Goal: Transaction & Acquisition: Download file/media

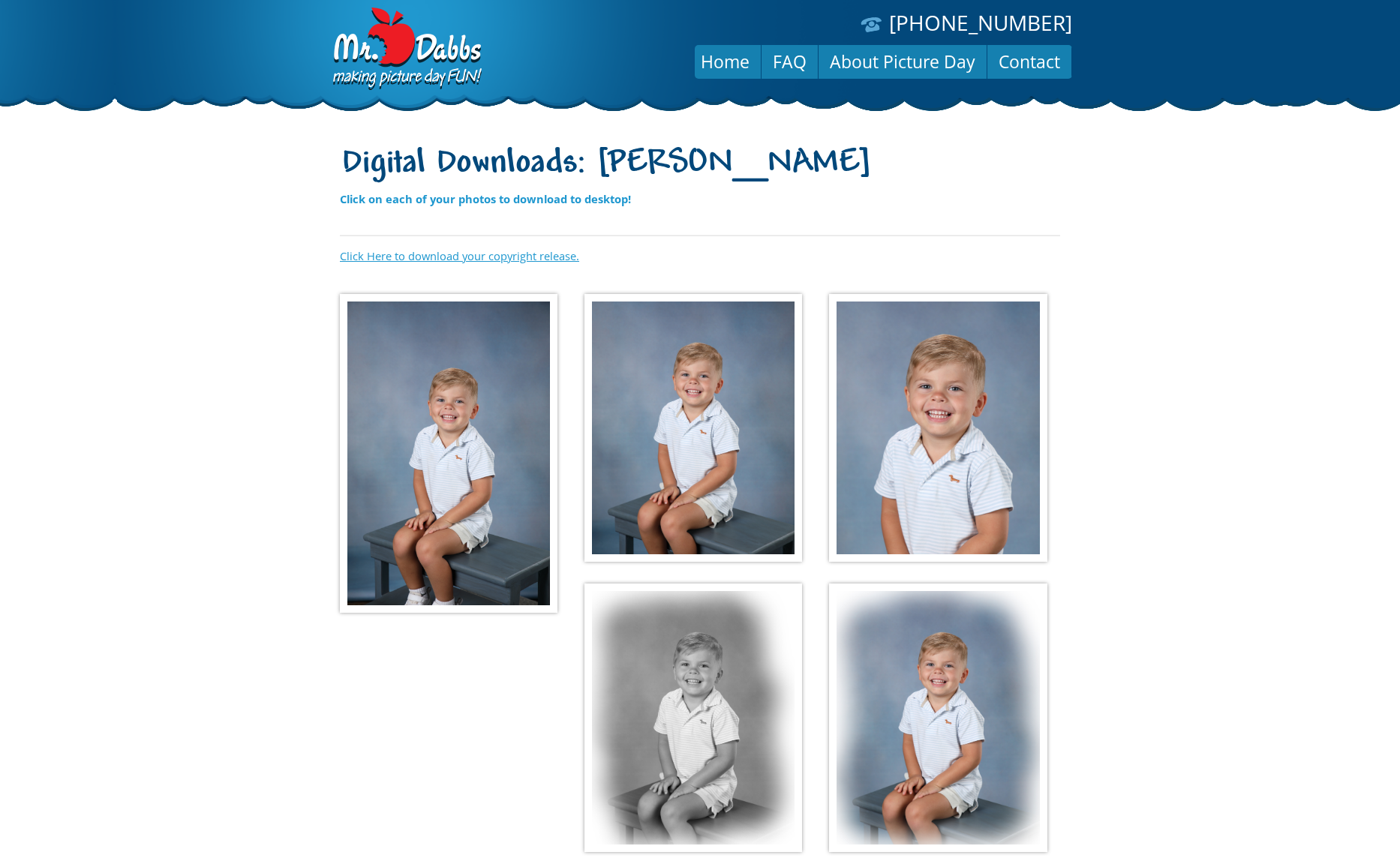
click at [437, 256] on link "Click Here to download your copyright release." at bounding box center [459, 255] width 239 height 15
click at [483, 357] on img at bounding box center [449, 453] width 217 height 319
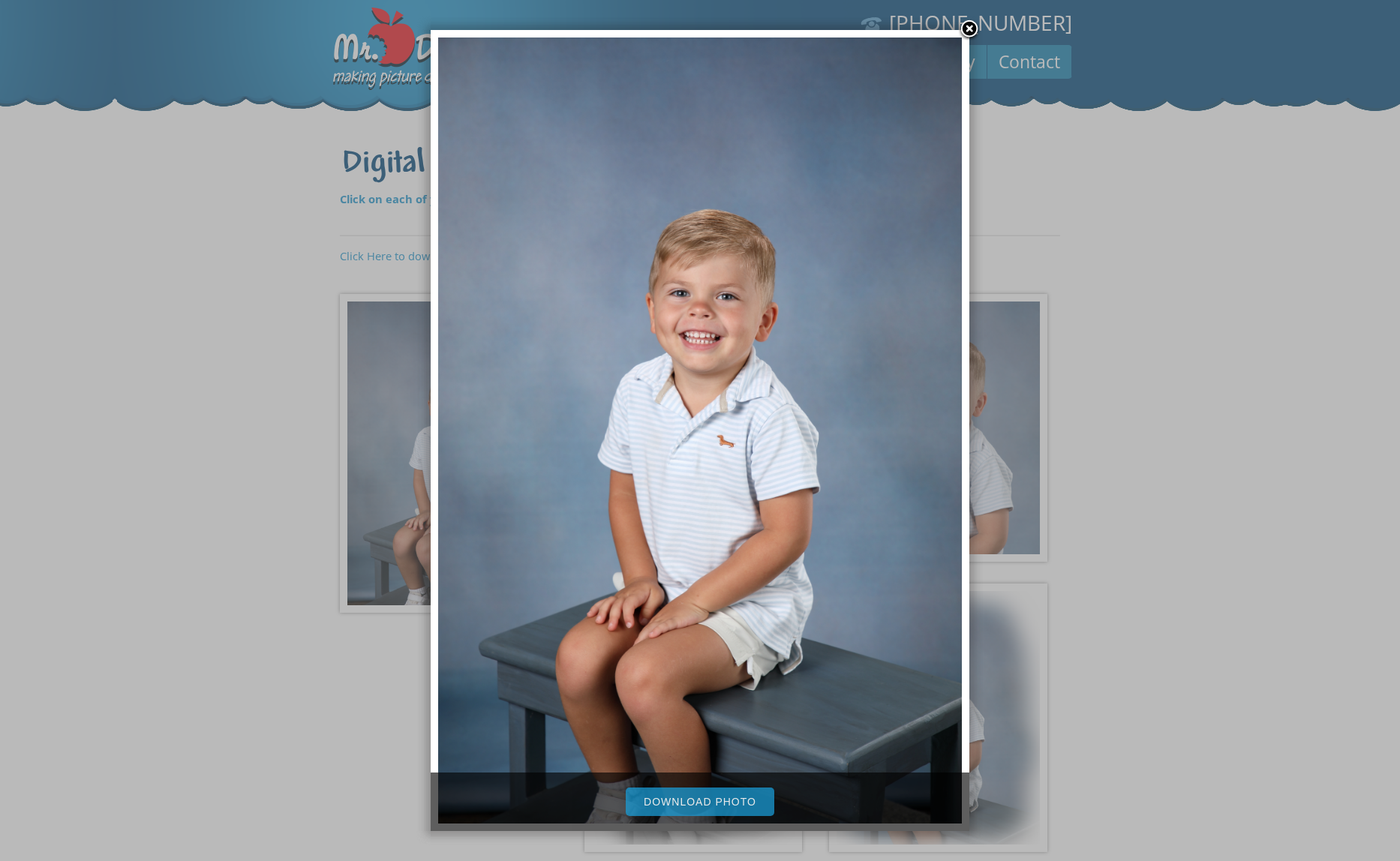
click at [705, 799] on link "Download Photo" at bounding box center [699, 801] width 148 height 28
click at [1185, 604] on div at bounding box center [700, 524] width 1400 height 1047
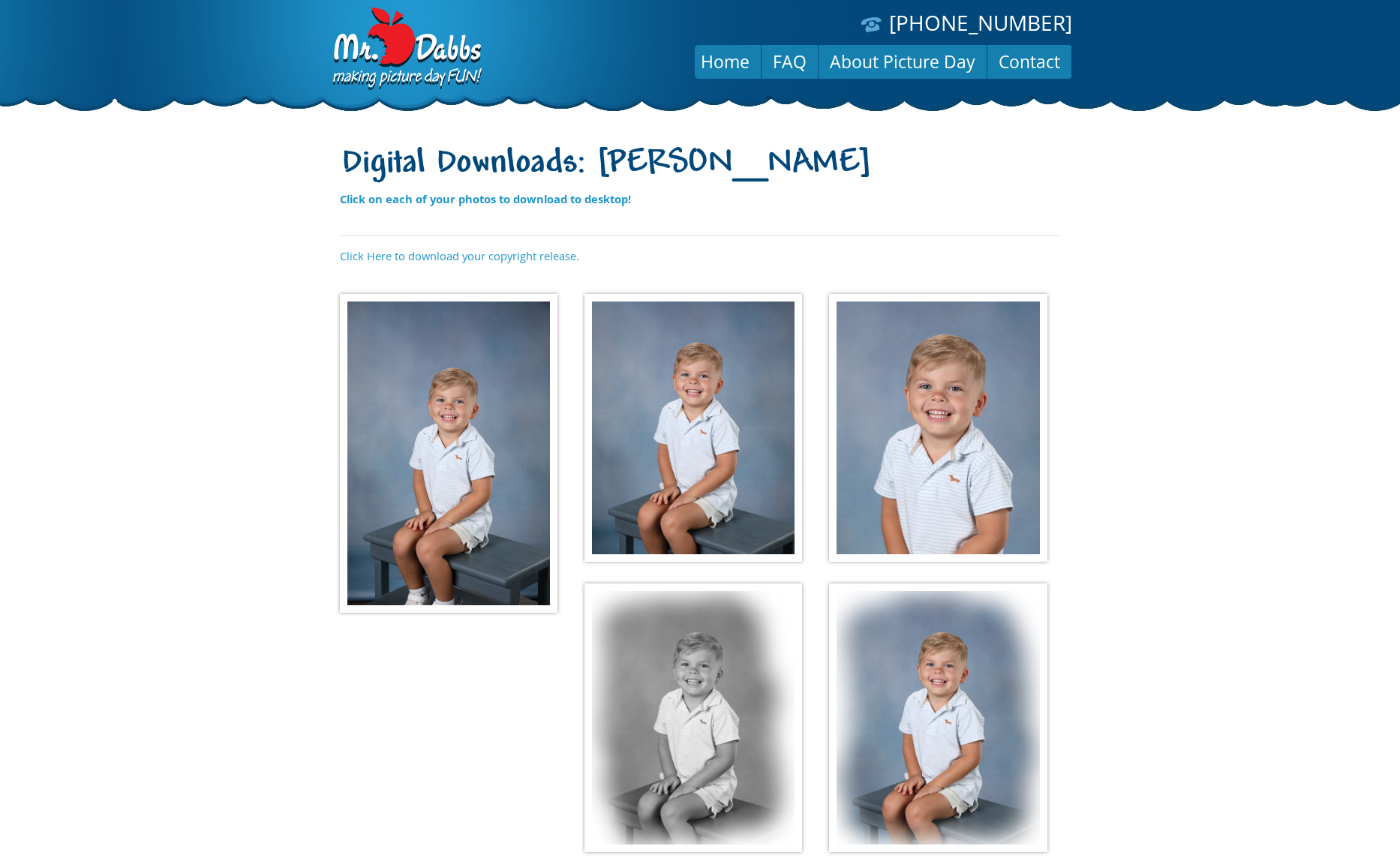
click at [704, 465] on img at bounding box center [693, 428] width 217 height 268
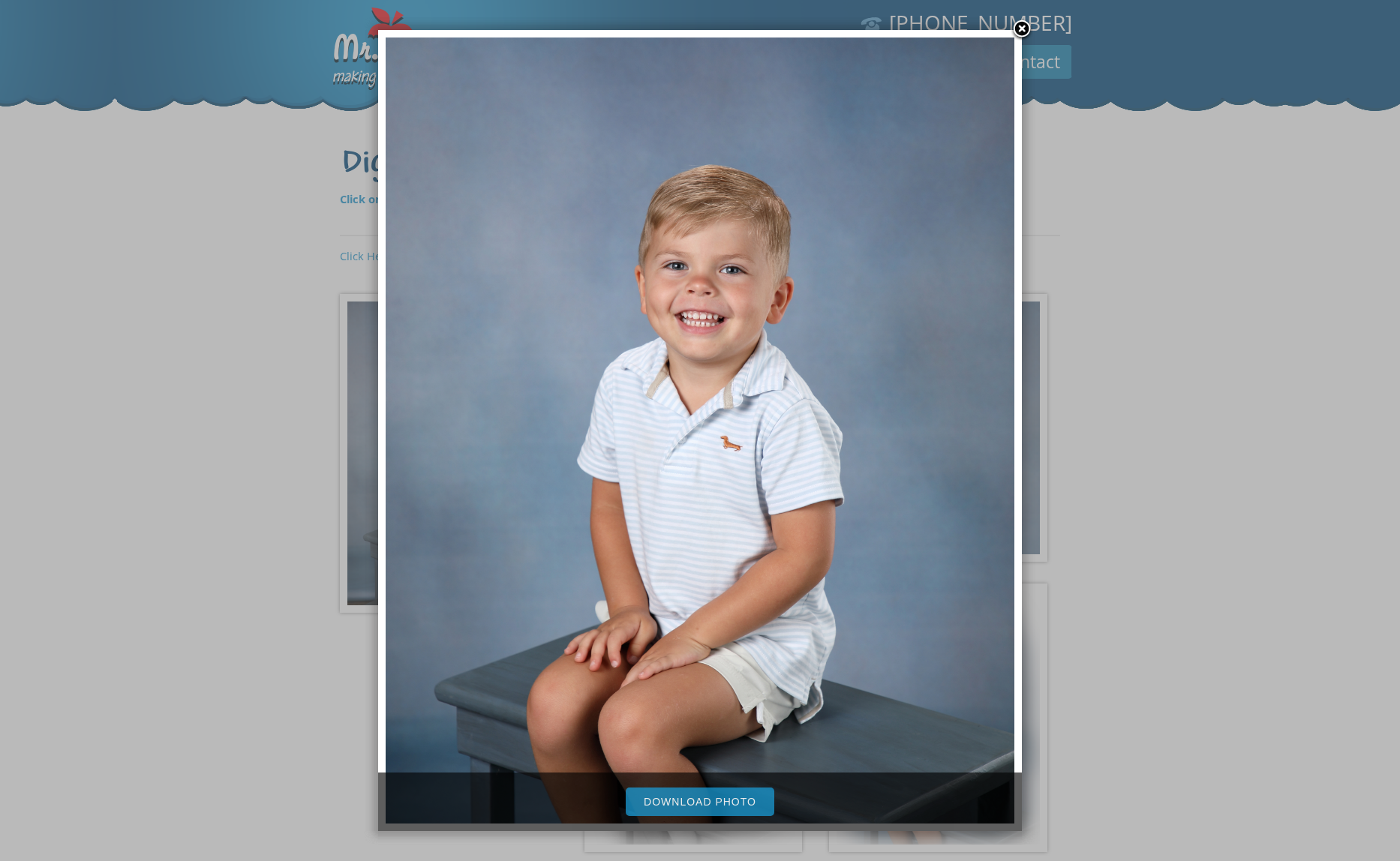
click at [702, 799] on link "Download Photo" at bounding box center [699, 801] width 148 height 28
click at [1156, 582] on div at bounding box center [700, 524] width 1400 height 1047
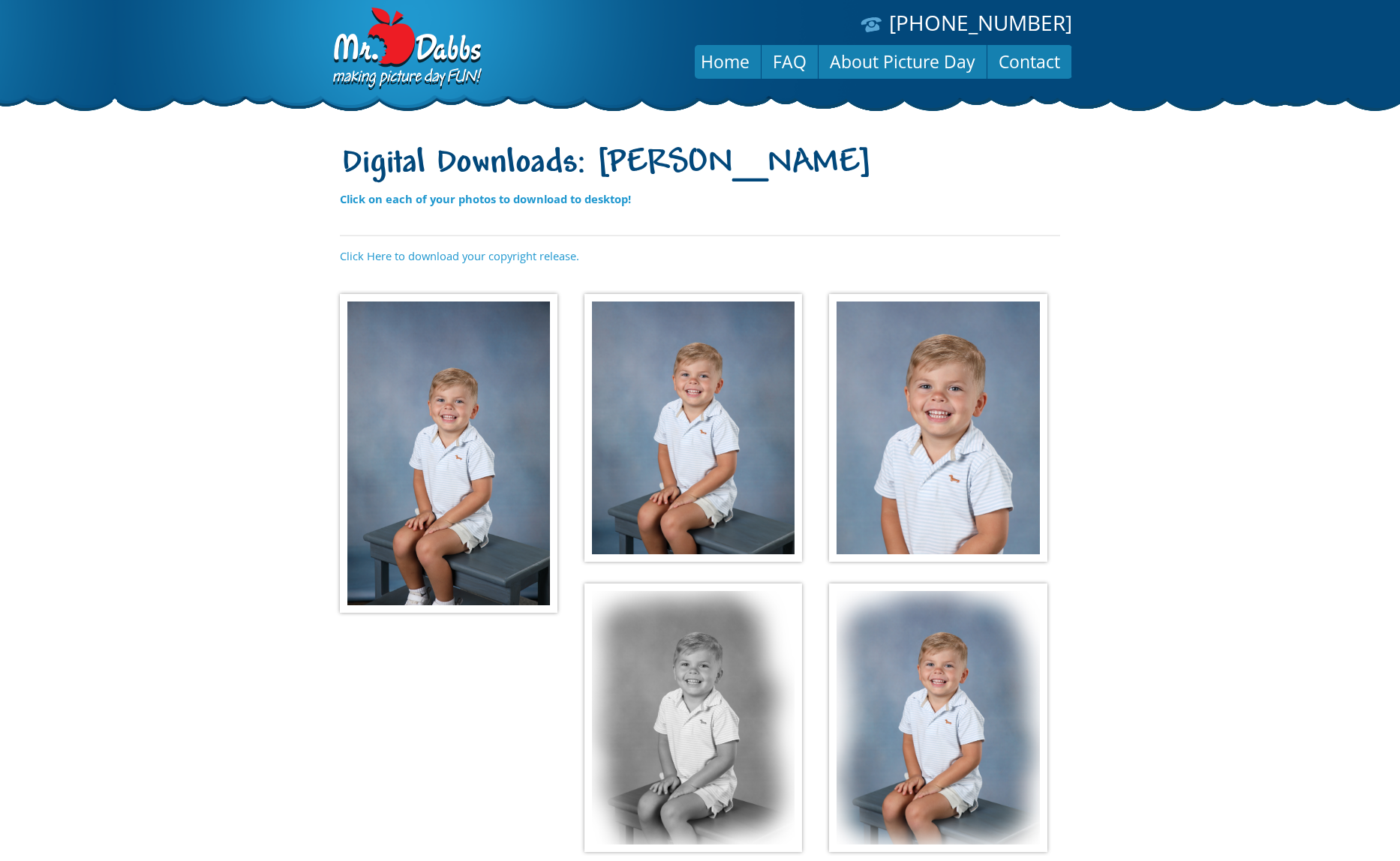
click at [965, 444] on img at bounding box center [938, 428] width 217 height 268
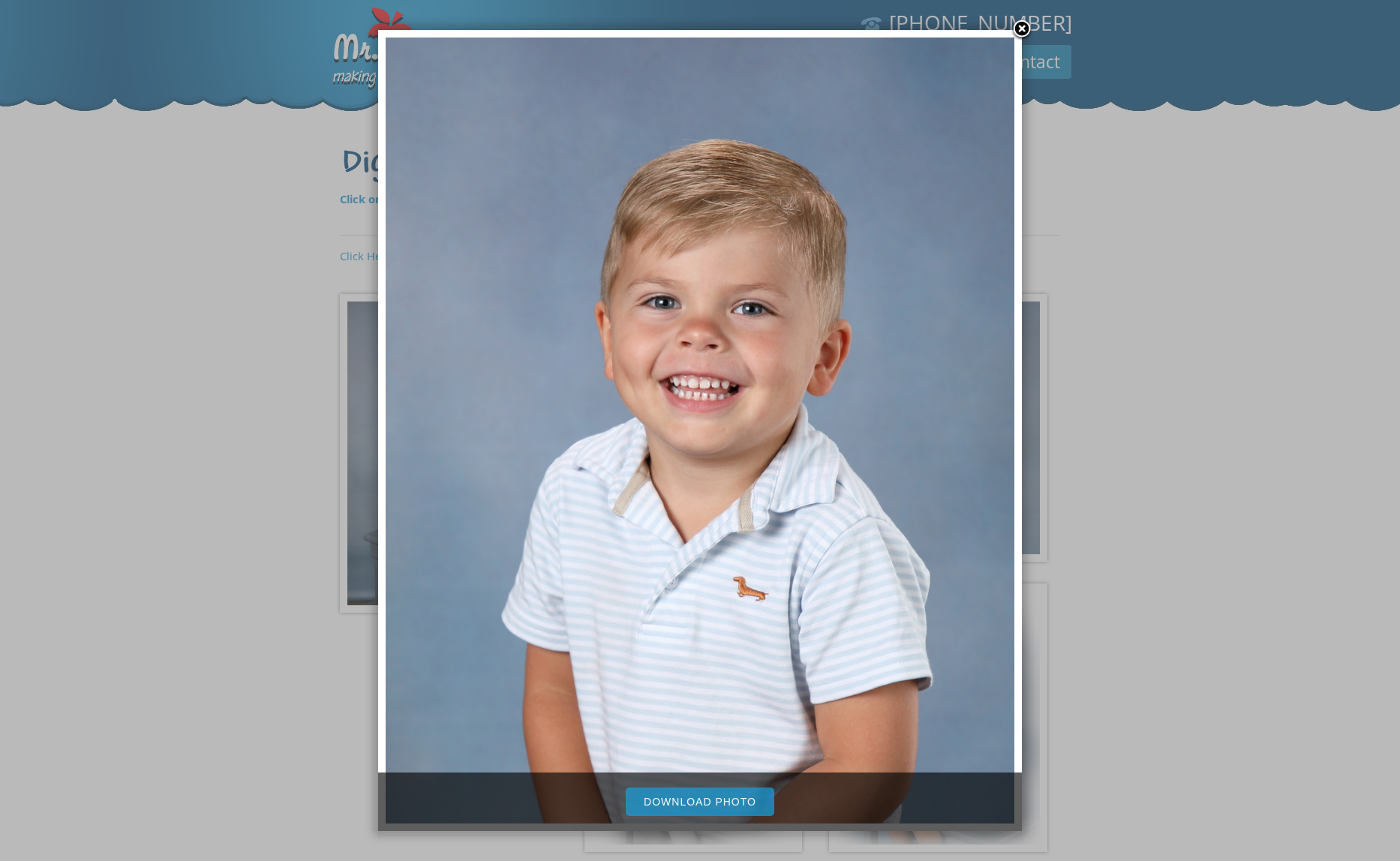
click at [736, 801] on link "Download Photo" at bounding box center [699, 801] width 148 height 28
click at [1077, 539] on div at bounding box center [700, 524] width 1400 height 1047
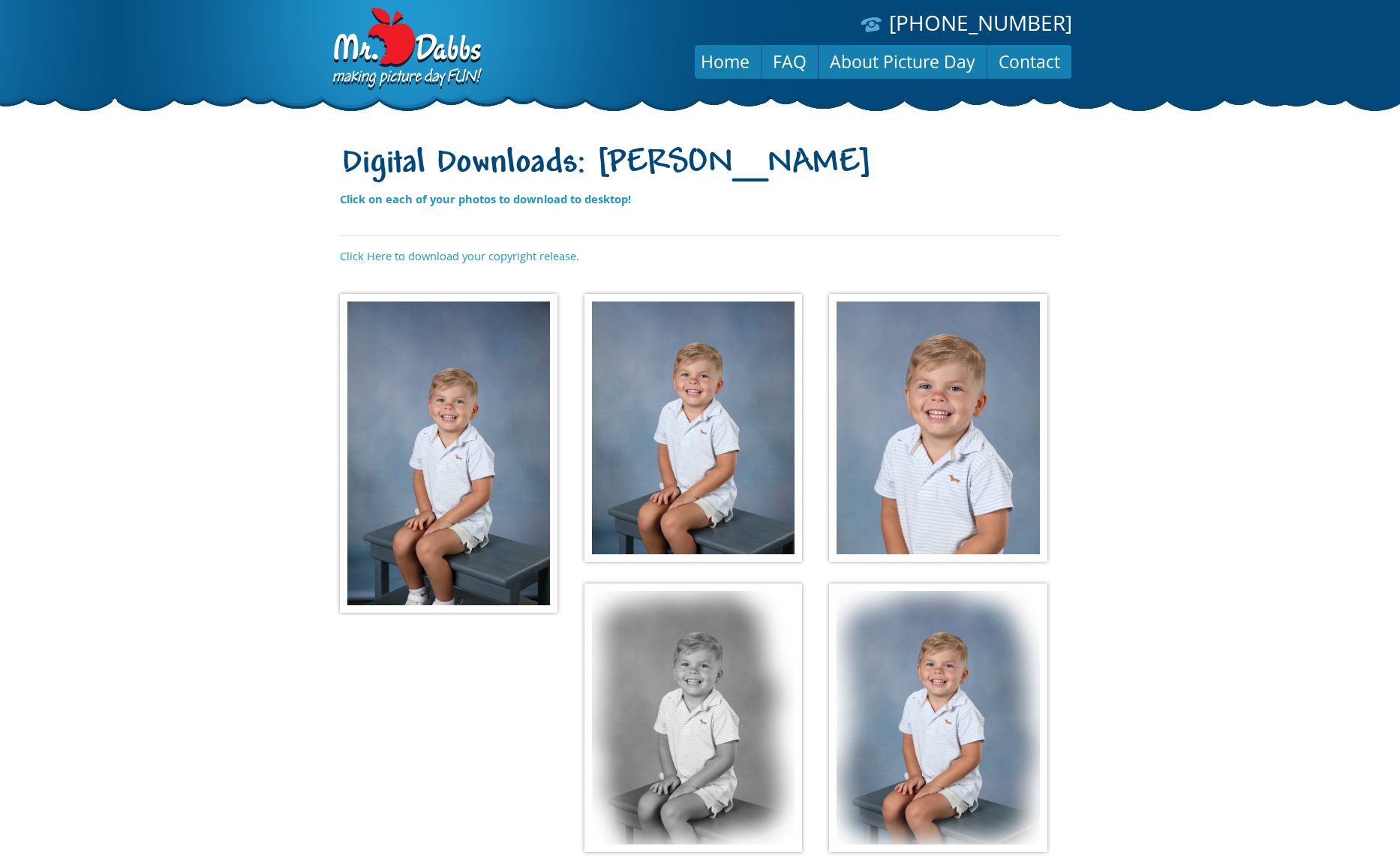
click at [696, 741] on img at bounding box center [693, 717] width 217 height 268
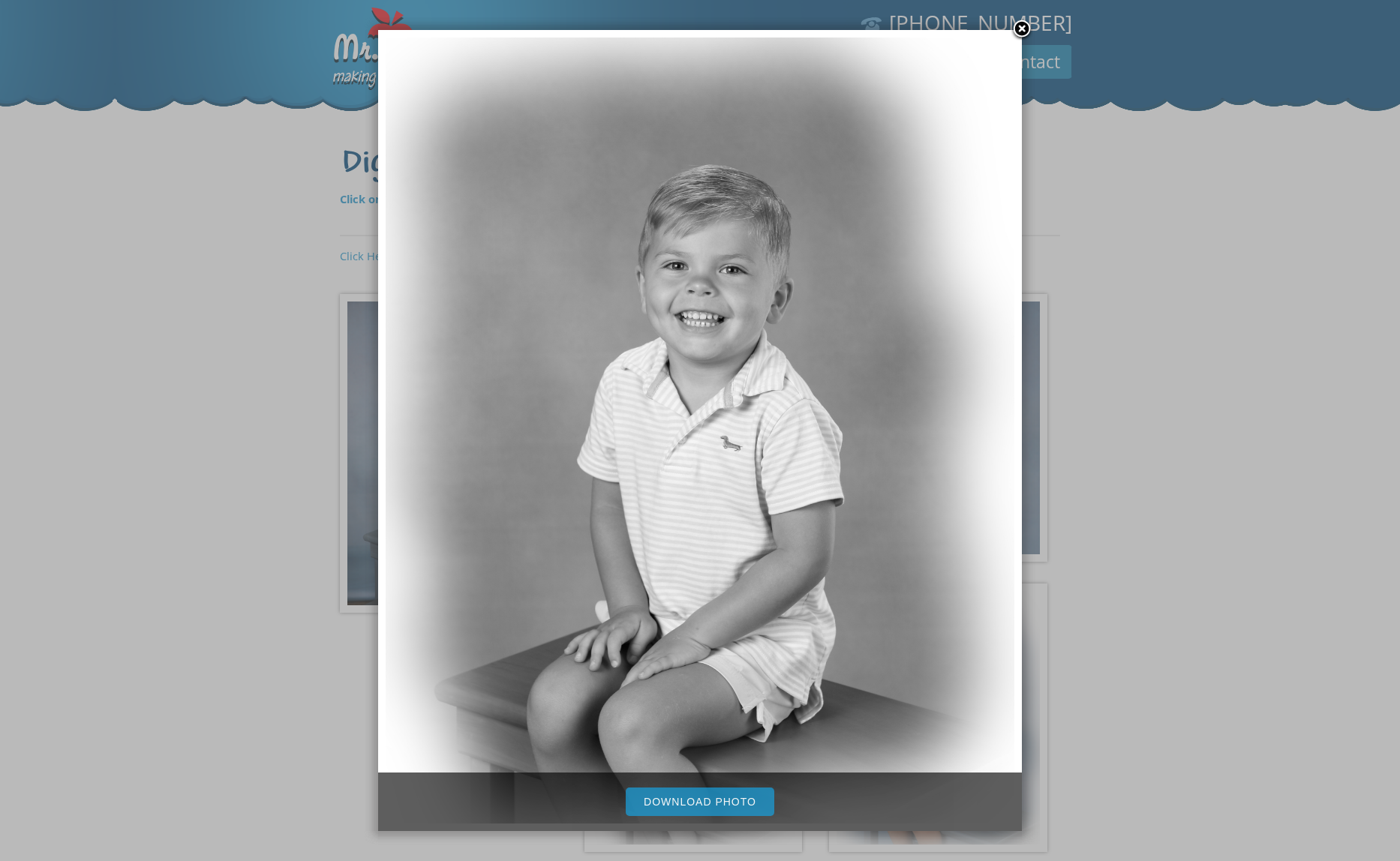
click at [747, 799] on link "Download Photo" at bounding box center [699, 801] width 148 height 28
click at [1196, 682] on div at bounding box center [700, 524] width 1400 height 1047
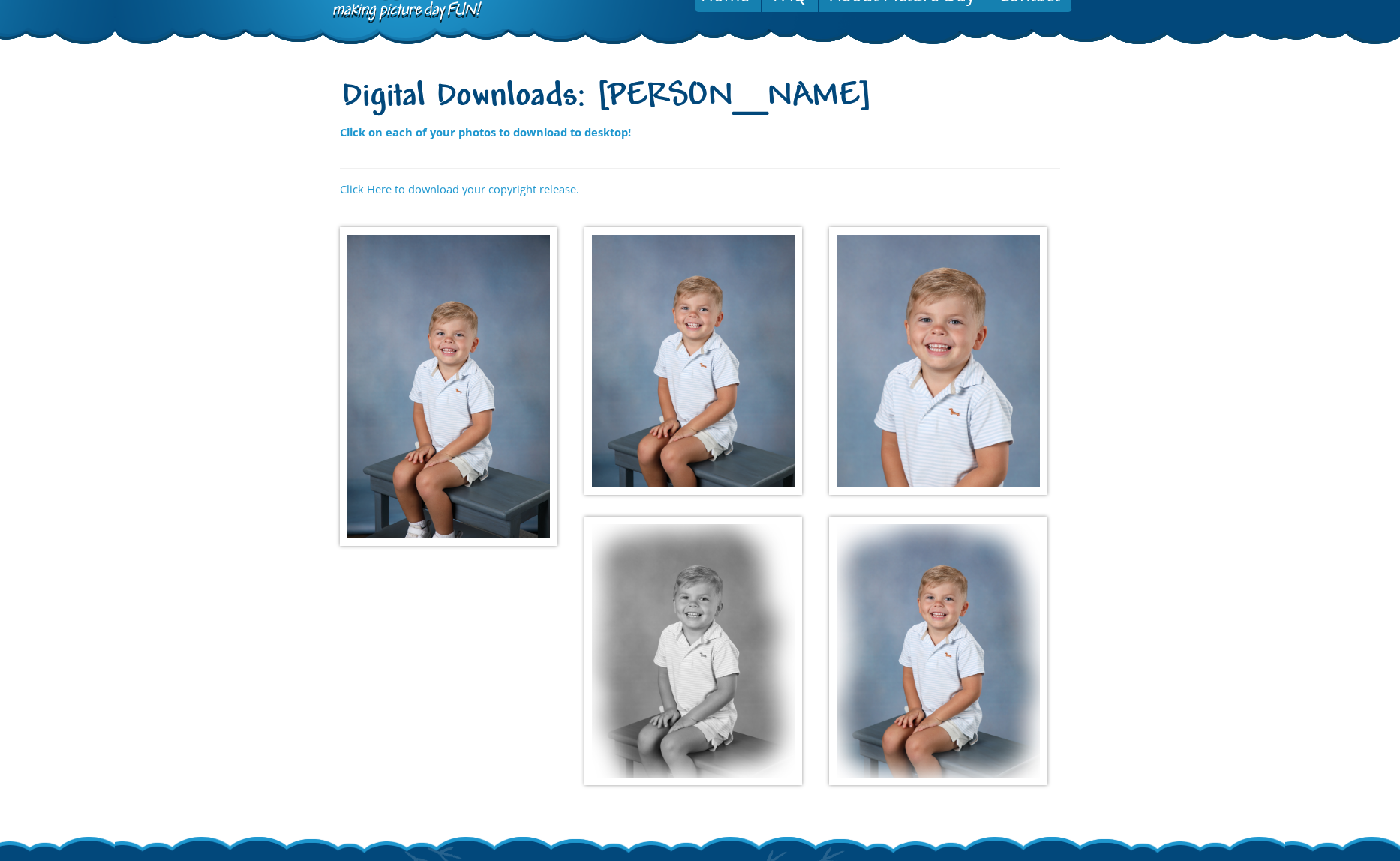
scroll to position [72, 0]
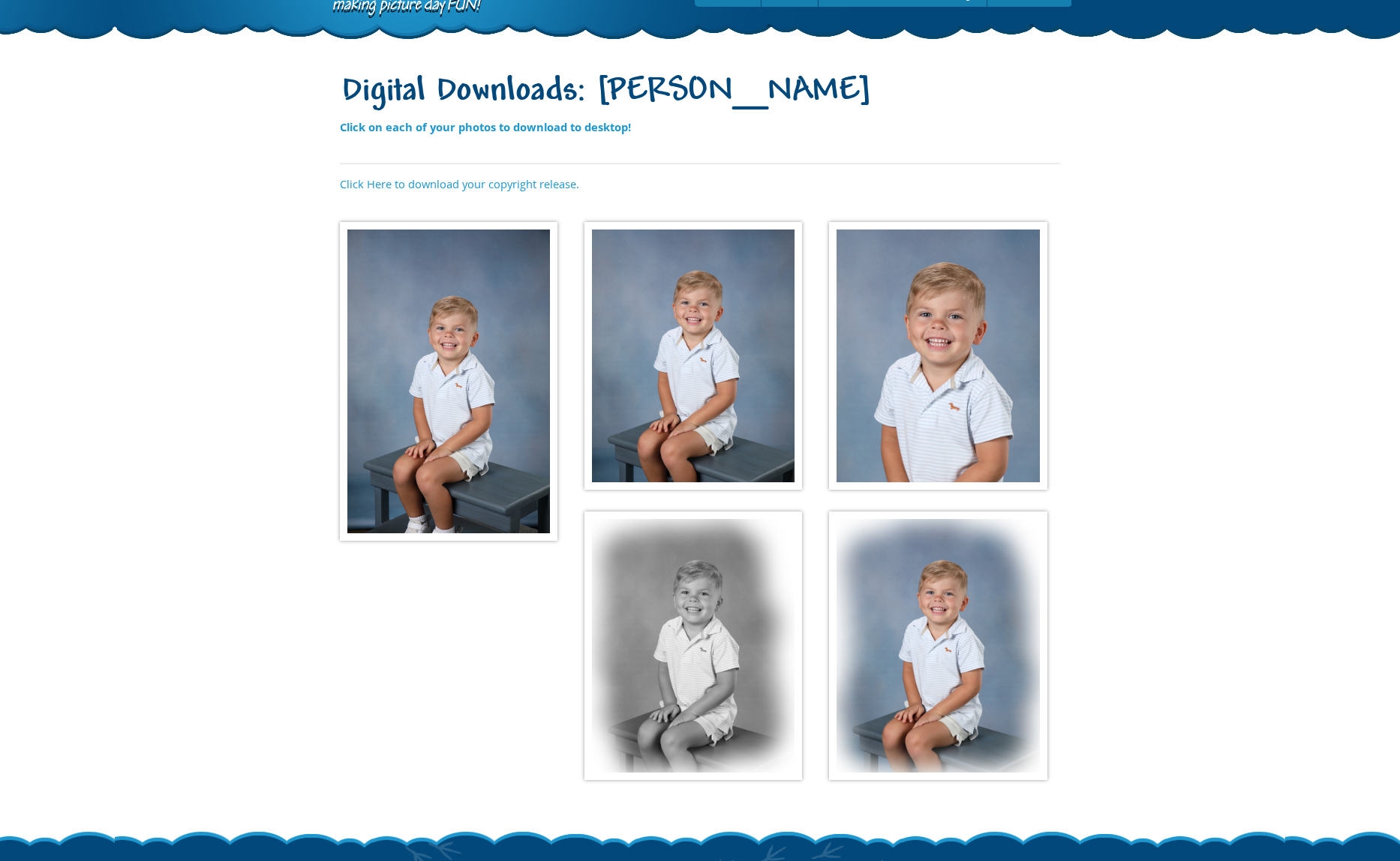
click at [924, 720] on img at bounding box center [938, 645] width 217 height 268
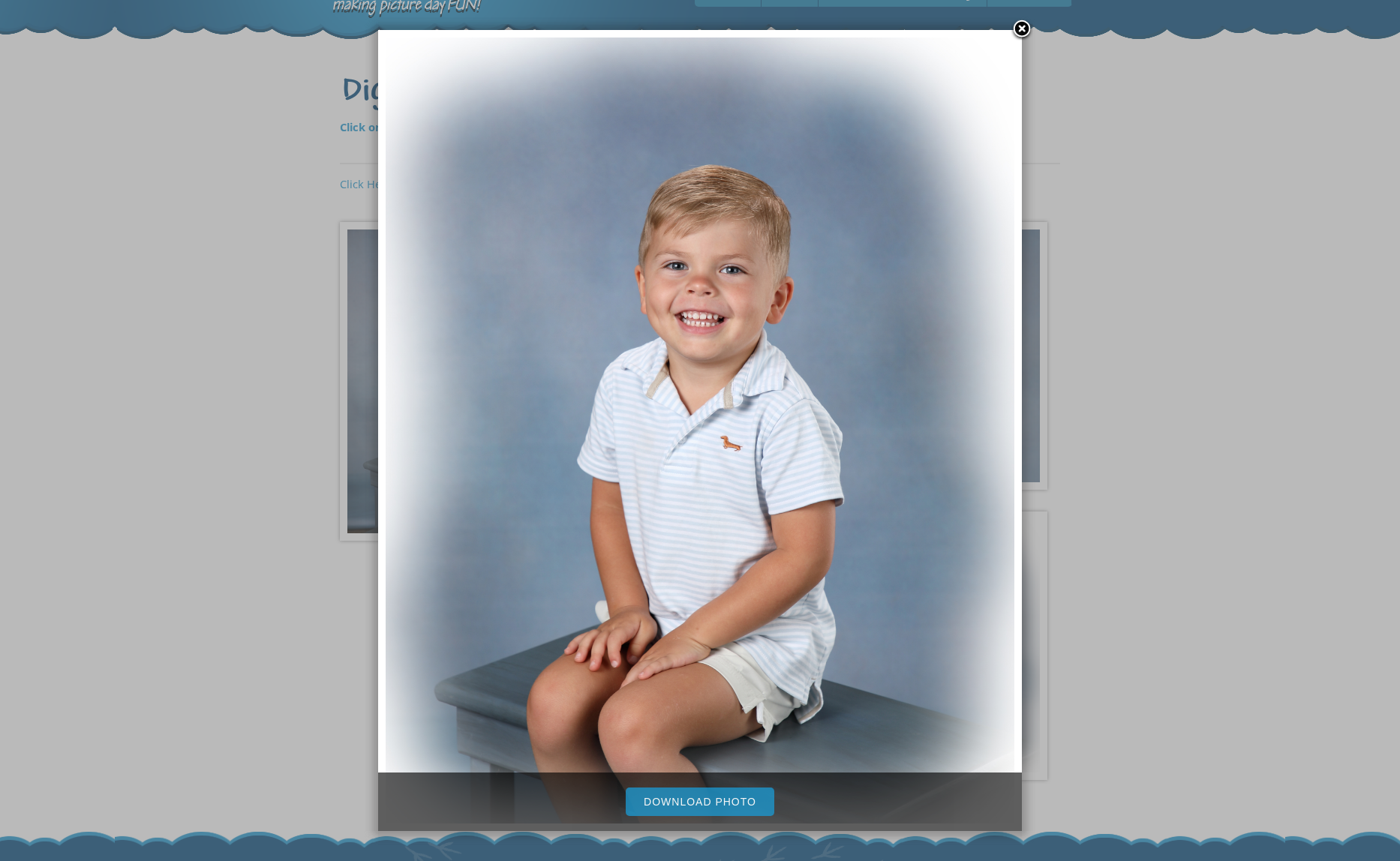
click at [705, 804] on link "Download Photo" at bounding box center [699, 801] width 148 height 28
click at [1213, 589] on div at bounding box center [700, 452] width 1400 height 1047
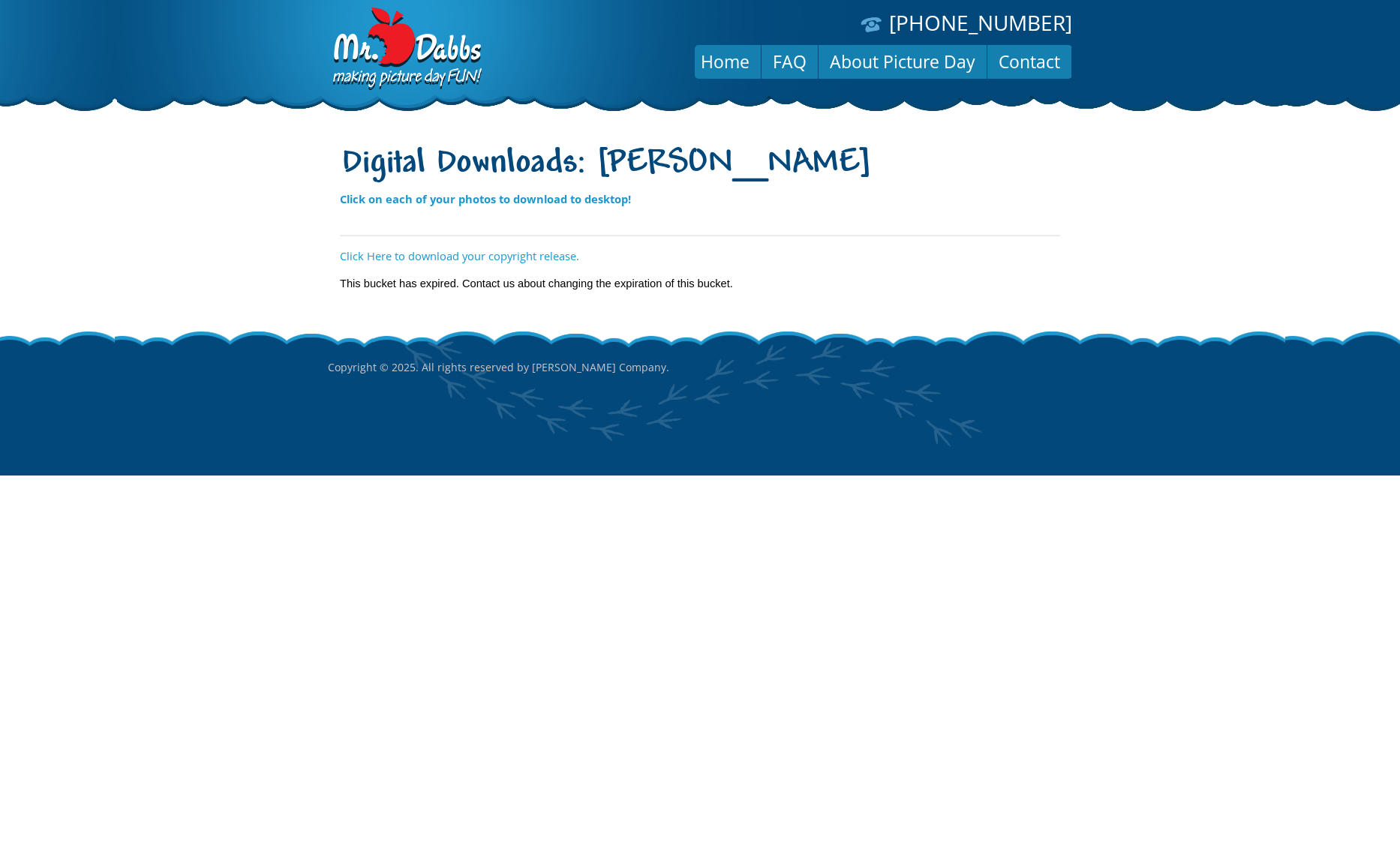
drag, startPoint x: 384, startPoint y: 282, endPoint x: 868, endPoint y: 294, distance: 484.1
click at [861, 294] on div "Digital Downloads: [PERSON_NAME] Click on each of your photos to download to de…" at bounding box center [700, 243] width 735 height 209
click at [483, 200] on strong "Click on each of your photos to download to desktop!" at bounding box center [485, 199] width 291 height 15
